Goal: Navigation & Orientation: Find specific page/section

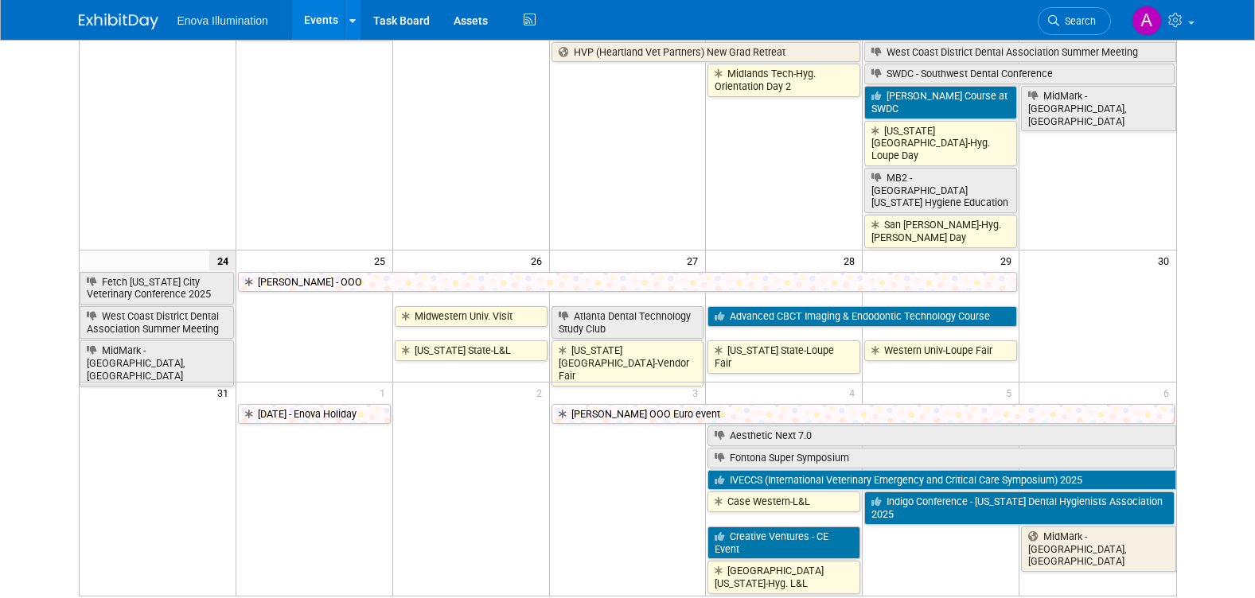
scroll to position [796, 0]
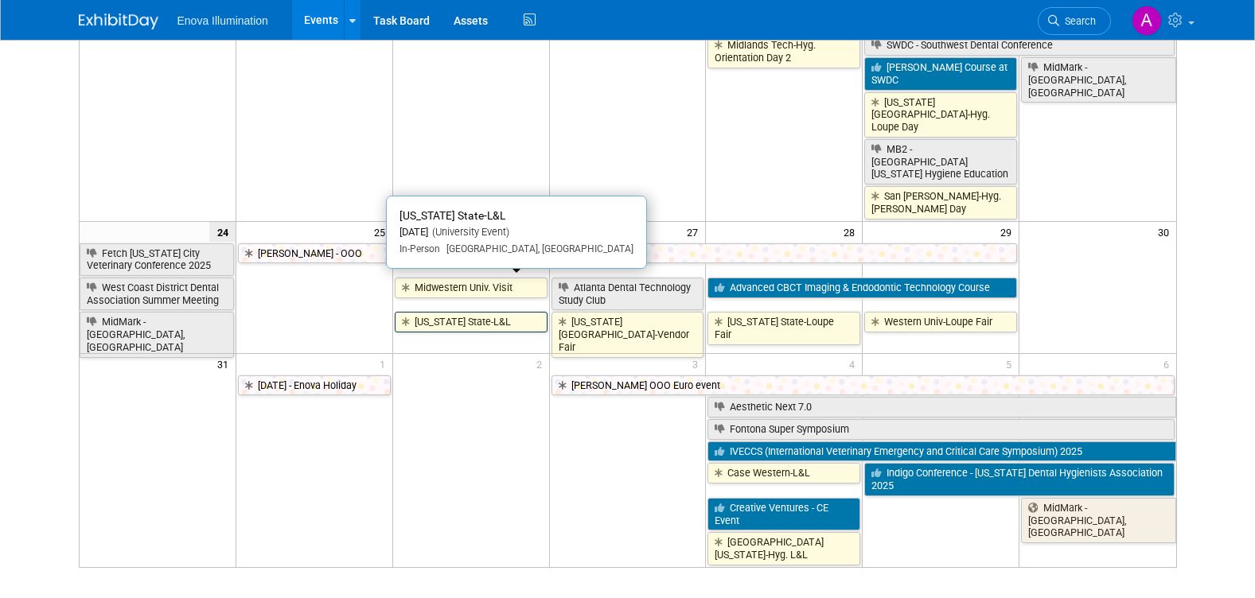
click at [484, 312] on link "[US_STATE] State-L&L" at bounding box center [471, 322] width 153 height 21
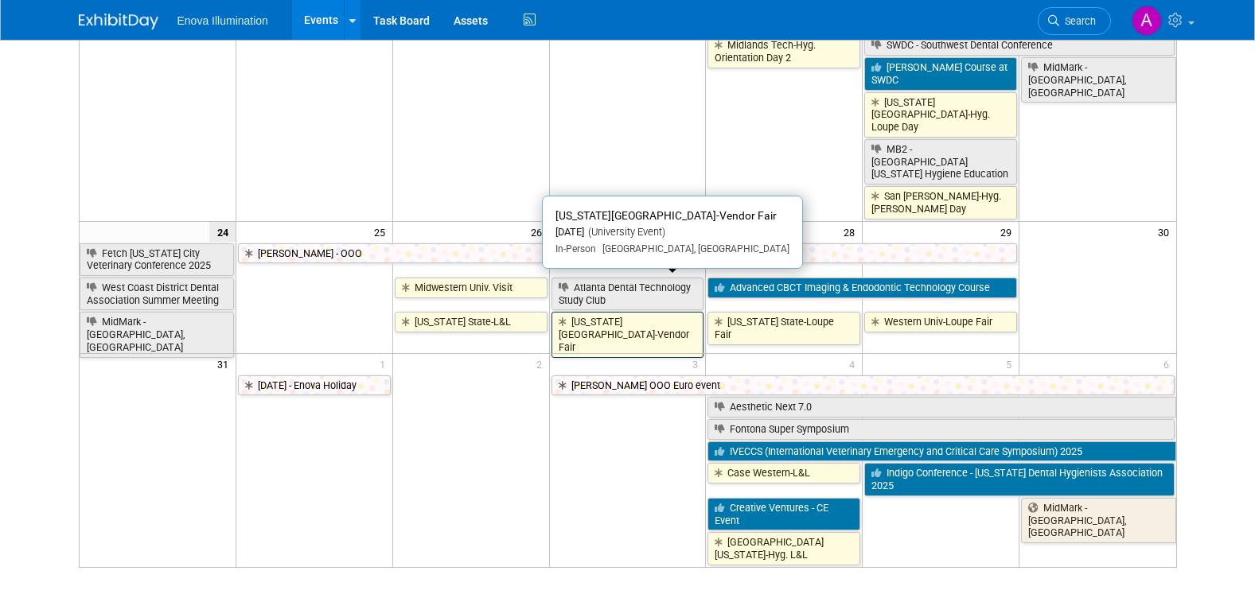
click at [653, 312] on link "[US_STATE][GEOGRAPHIC_DATA]-Vendor Fair" at bounding box center [627, 334] width 153 height 45
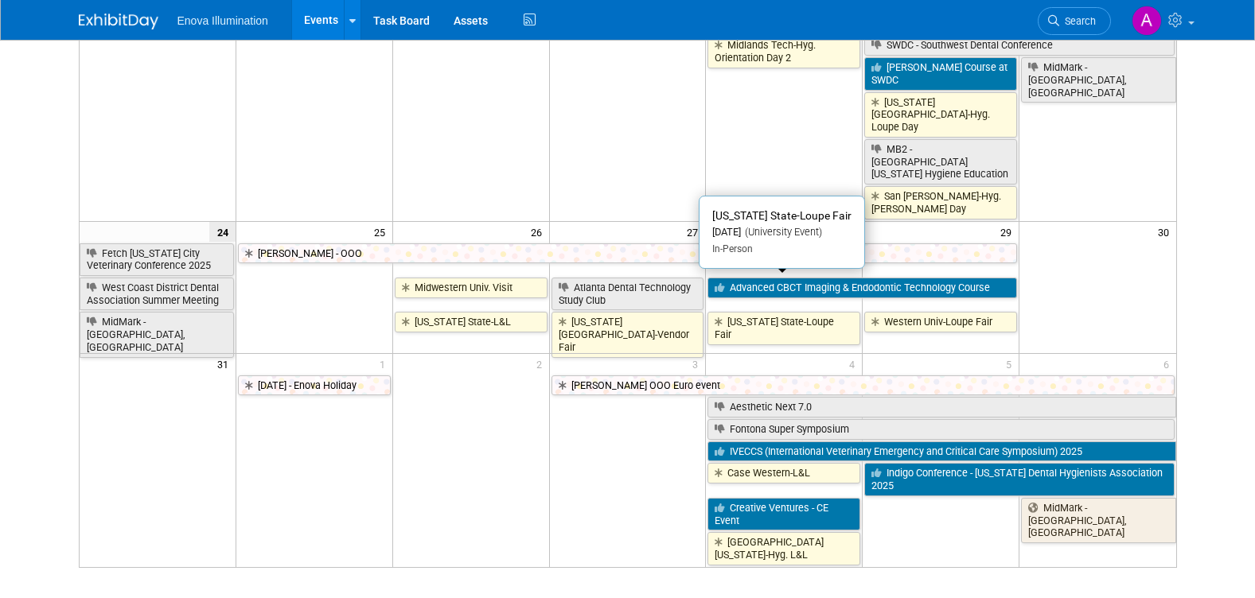
click at [741, 312] on link "[US_STATE] State-Loupe Fair" at bounding box center [783, 328] width 153 height 33
